Goal: Register for event/course

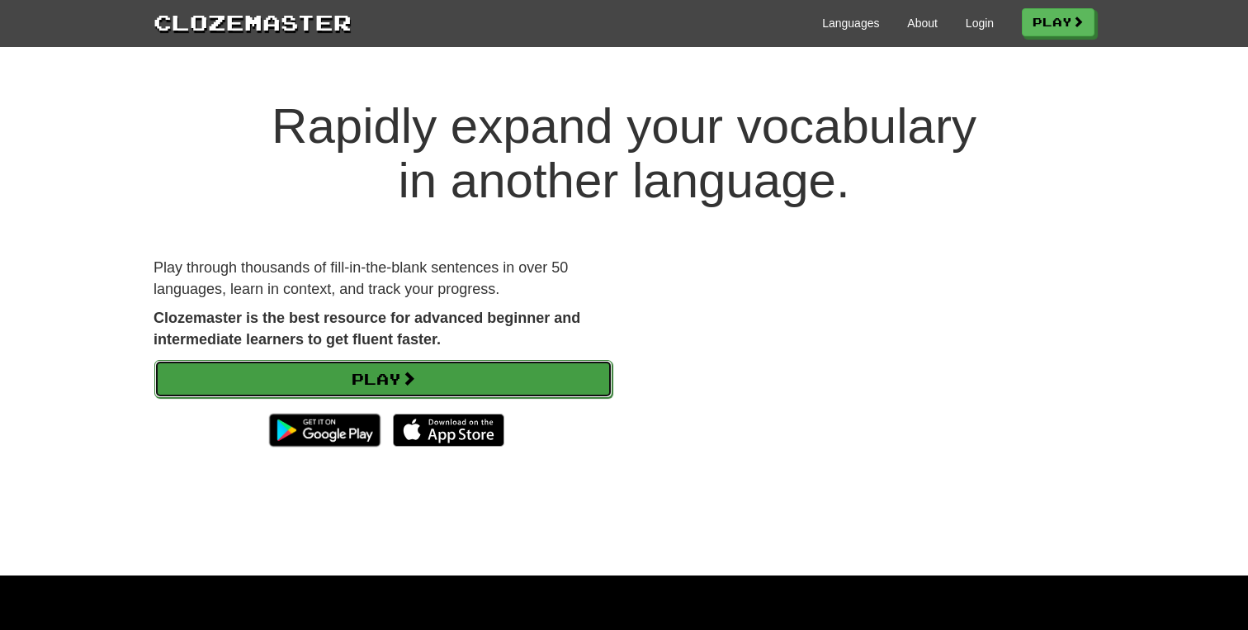
click at [272, 371] on link "Play" at bounding box center [383, 379] width 458 height 38
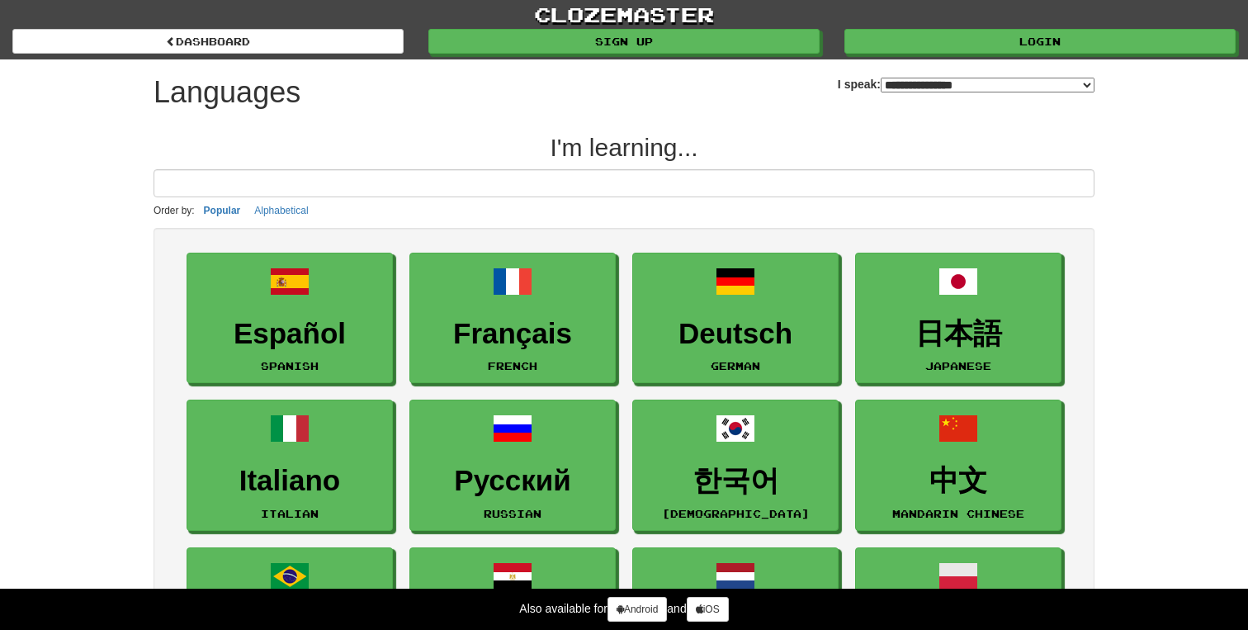
select select "*******"
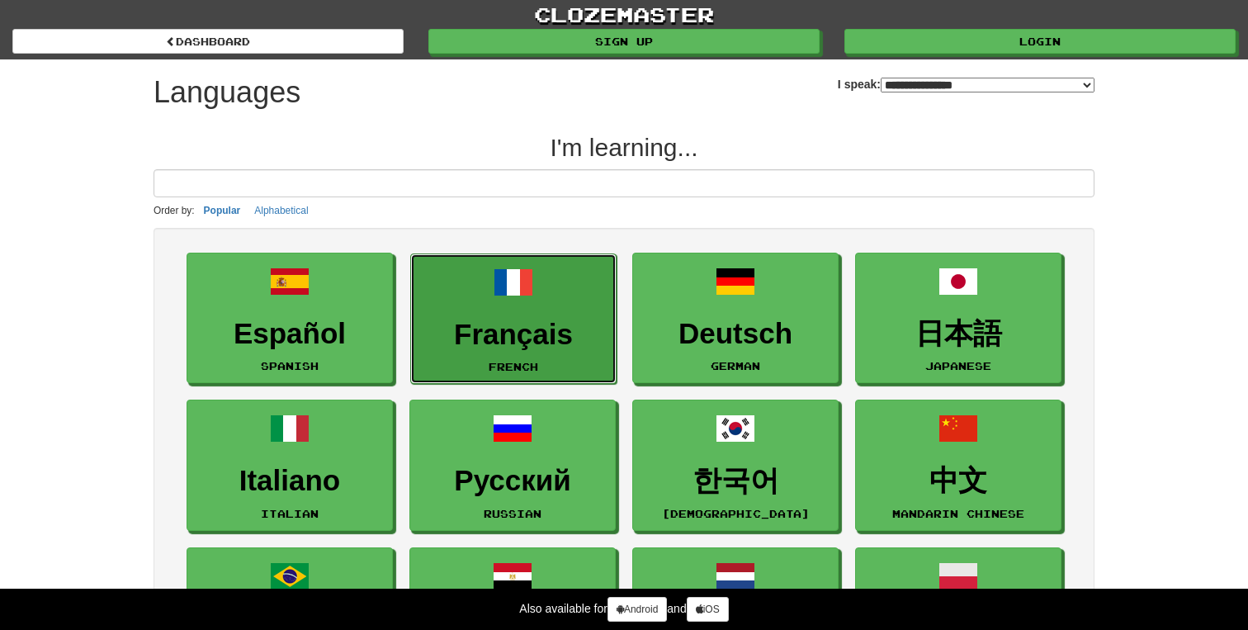
click at [518, 330] on h3 "Français" at bounding box center [513, 335] width 188 height 32
